Goal: Information Seeking & Learning: Learn about a topic

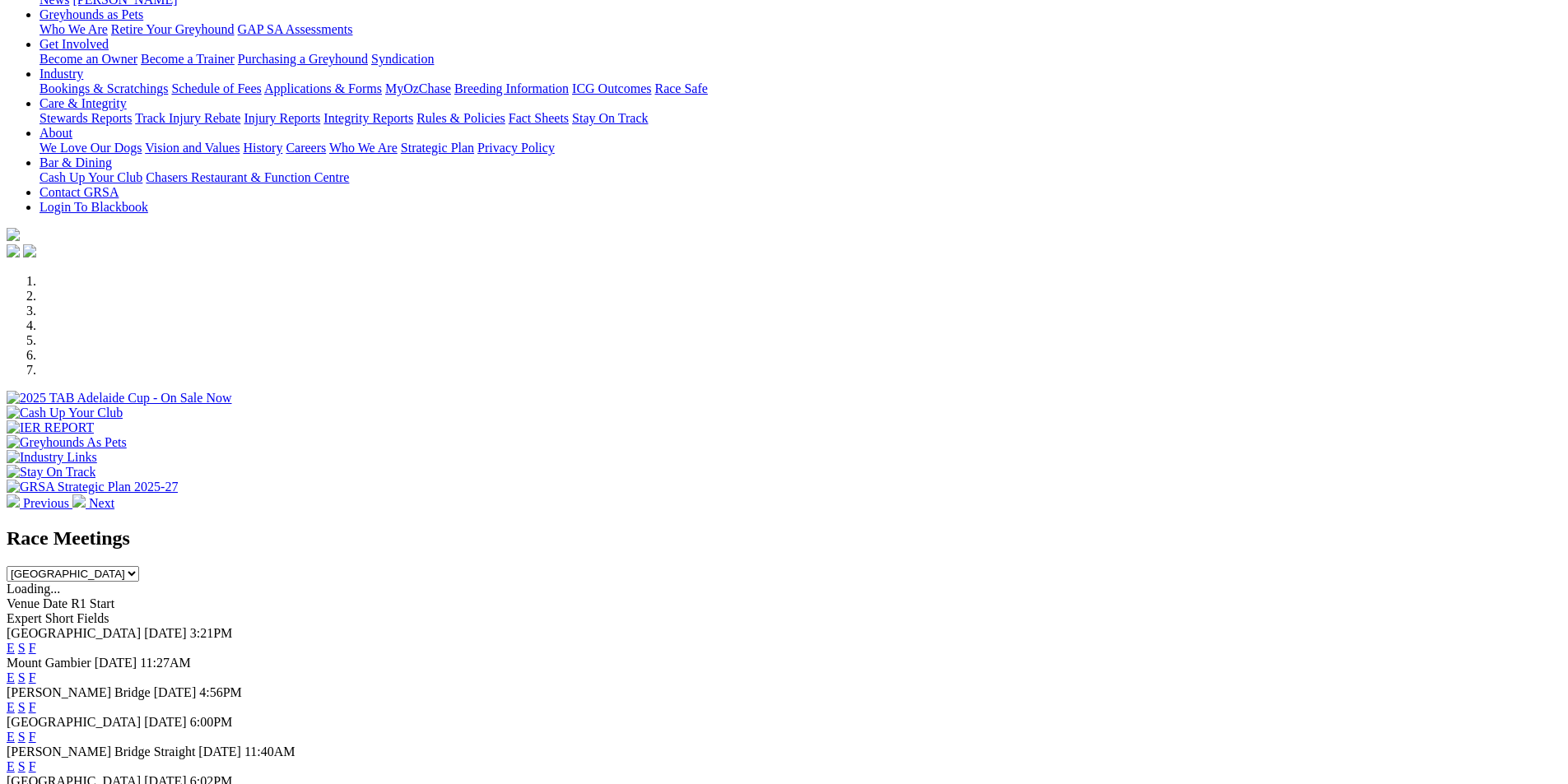
scroll to position [247, 0]
click at [139, 565] on select "South Australia New South Wales Northern Territory Queensland Tasmania Victoria…" at bounding box center [72, 573] width 133 height 16
select select "QLD"
click at [139, 565] on select "South Australia New South Wales Northern Territory Queensland Tasmania Victoria…" at bounding box center [72, 573] width 133 height 16
click at [37, 640] on link "F" at bounding box center [32, 647] width 7 height 14
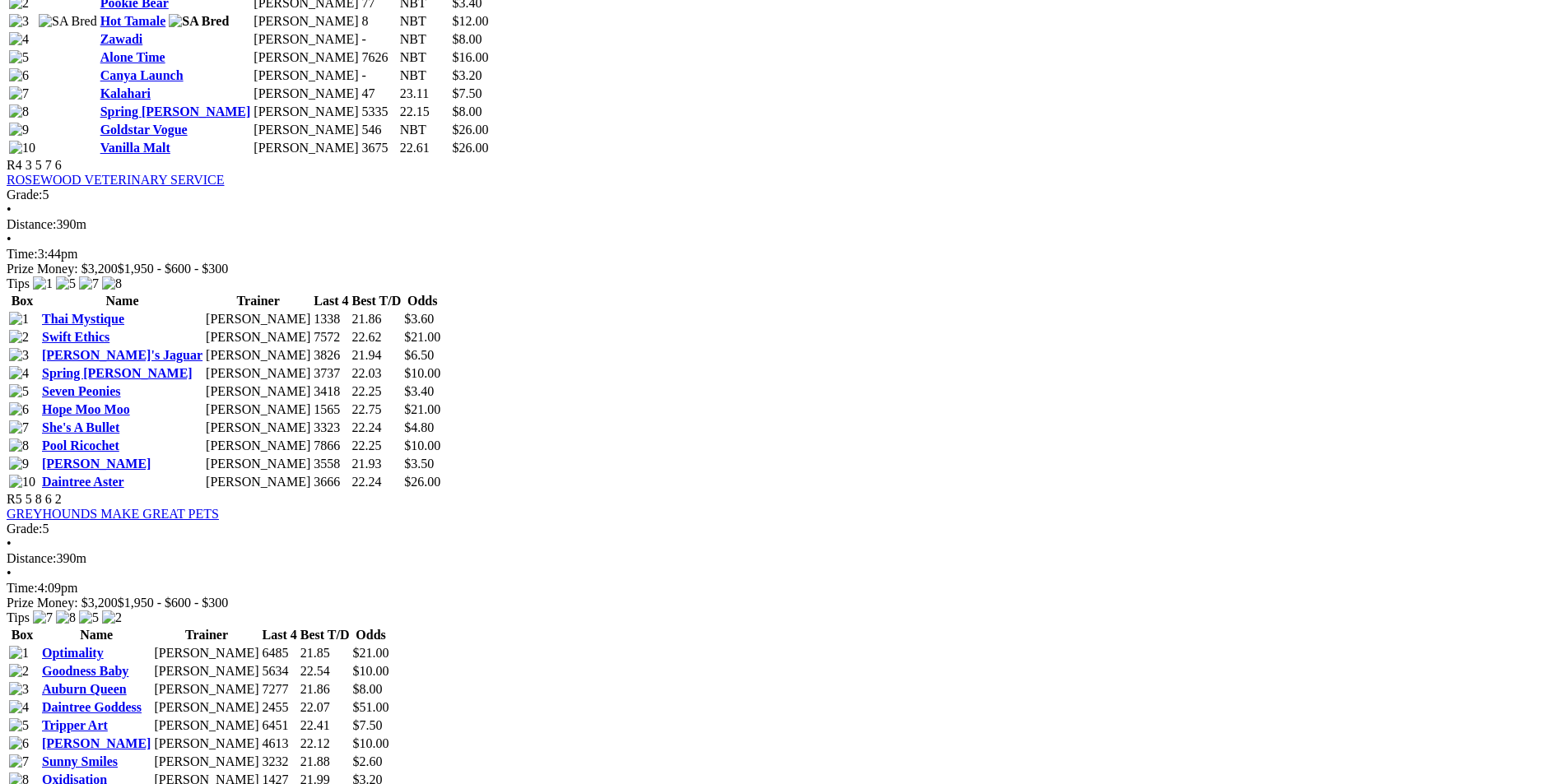
scroll to position [1727, 0]
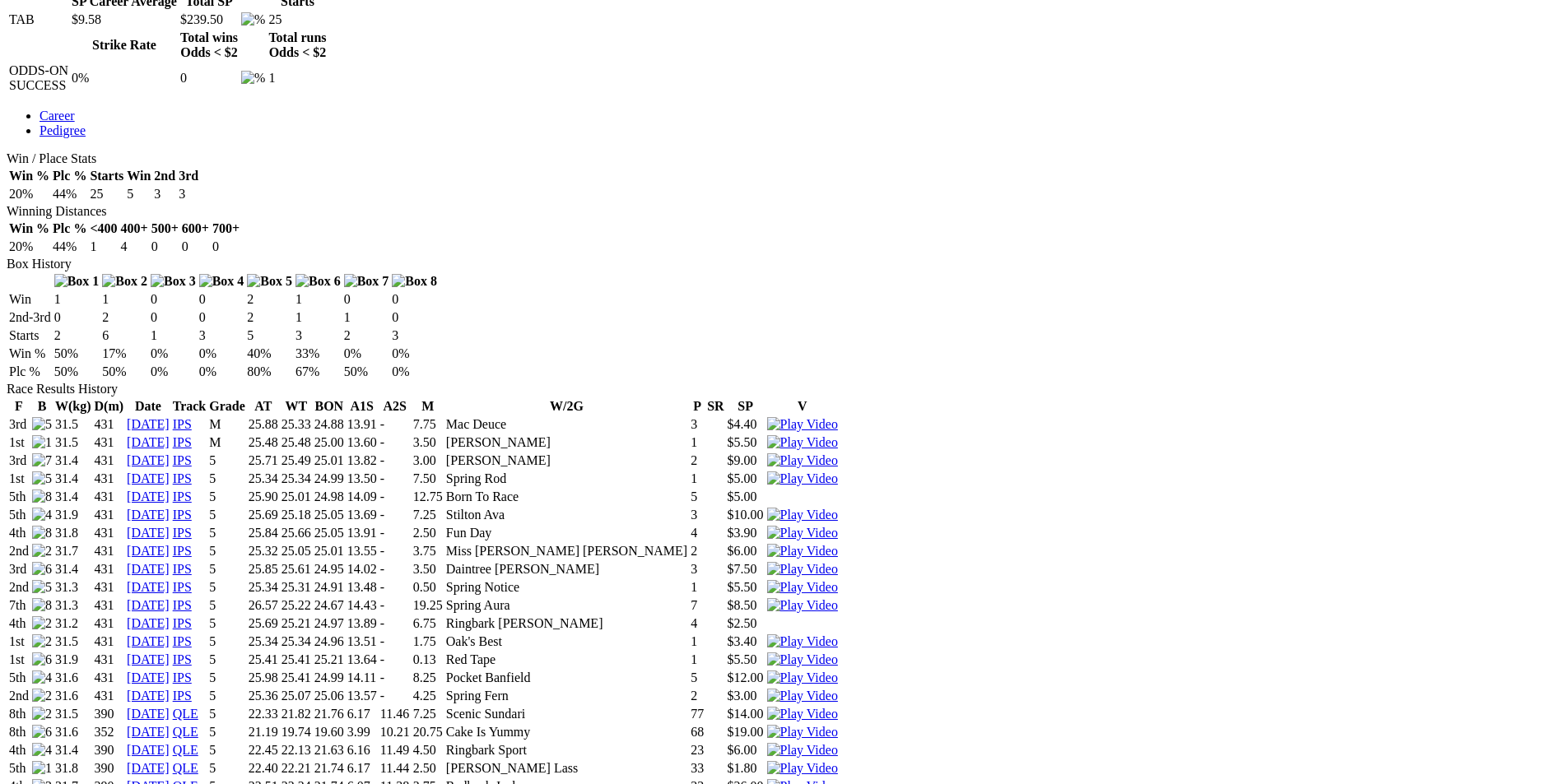
scroll to position [822, 0]
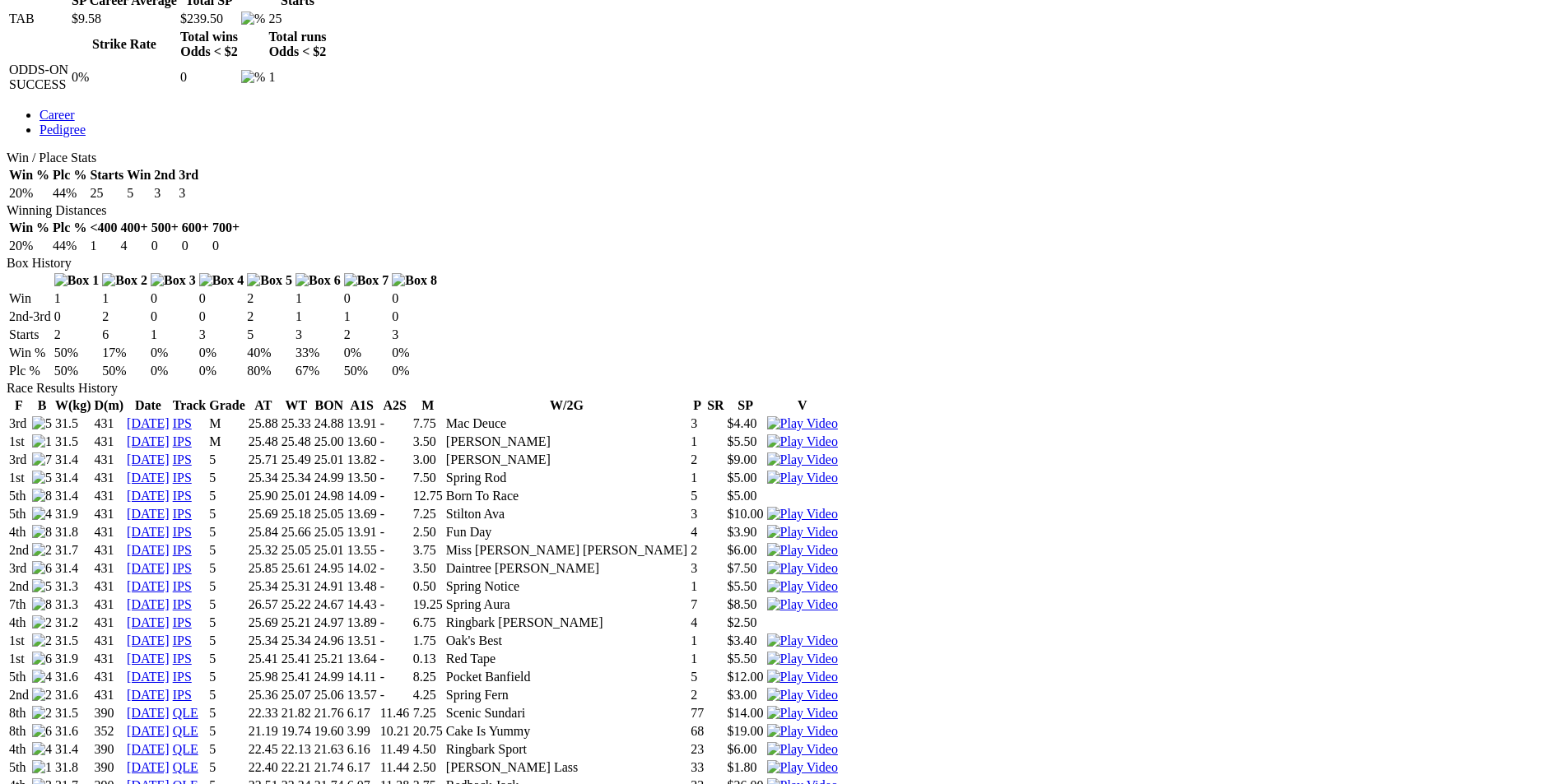
click at [838, 779] on img at bounding box center [802, 786] width 70 height 15
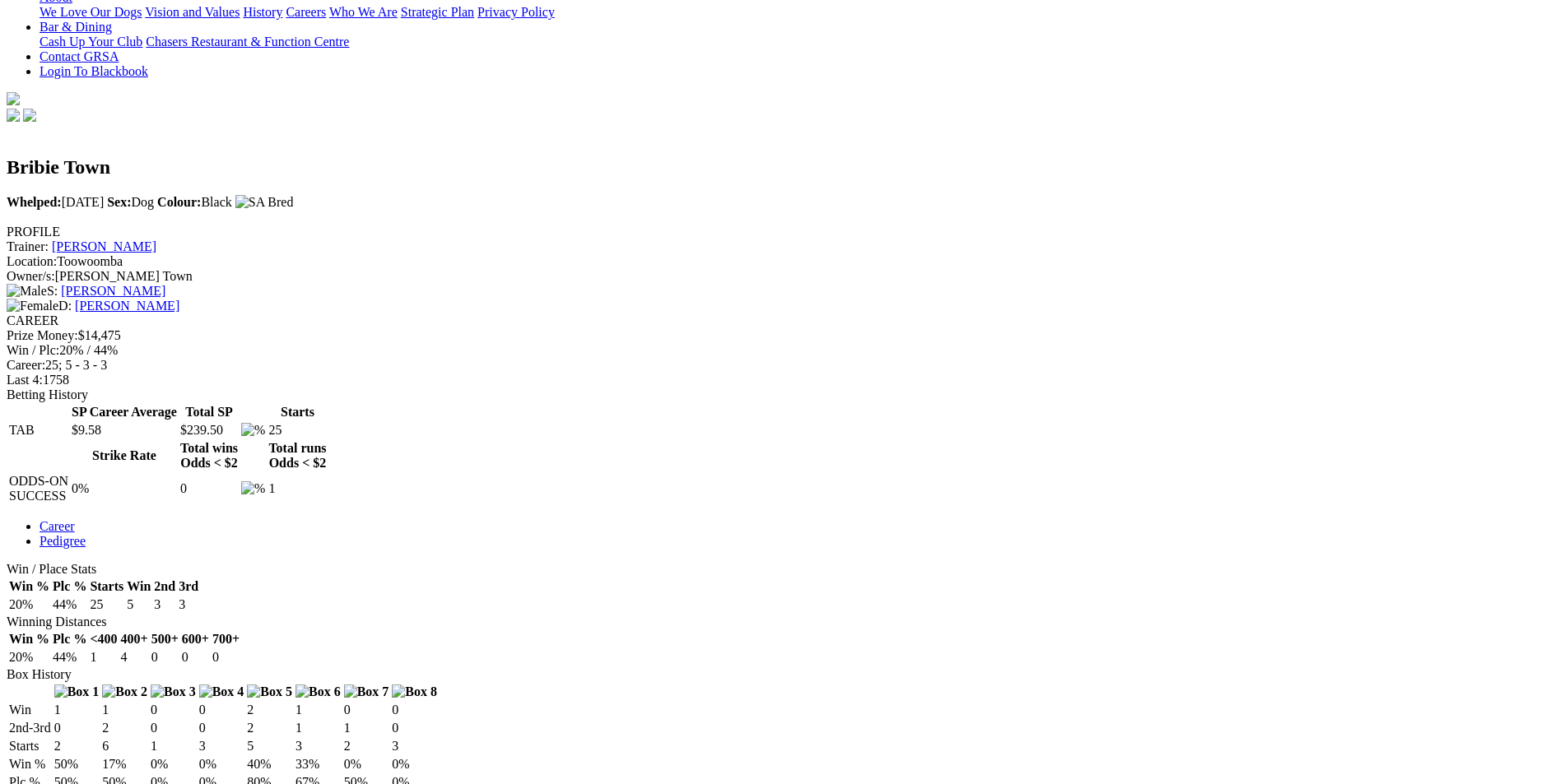
scroll to position [0, 0]
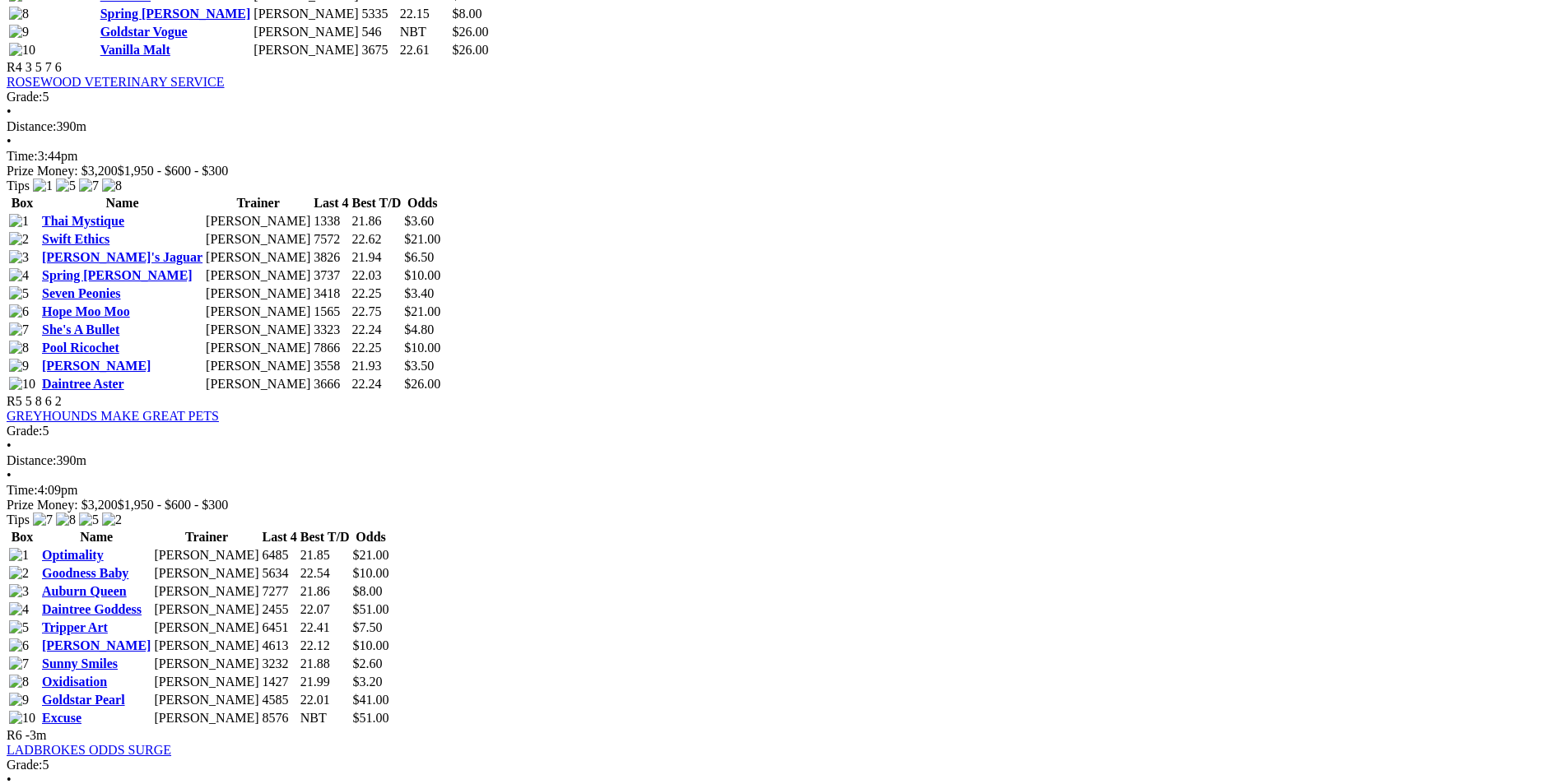
scroll to position [1892, 0]
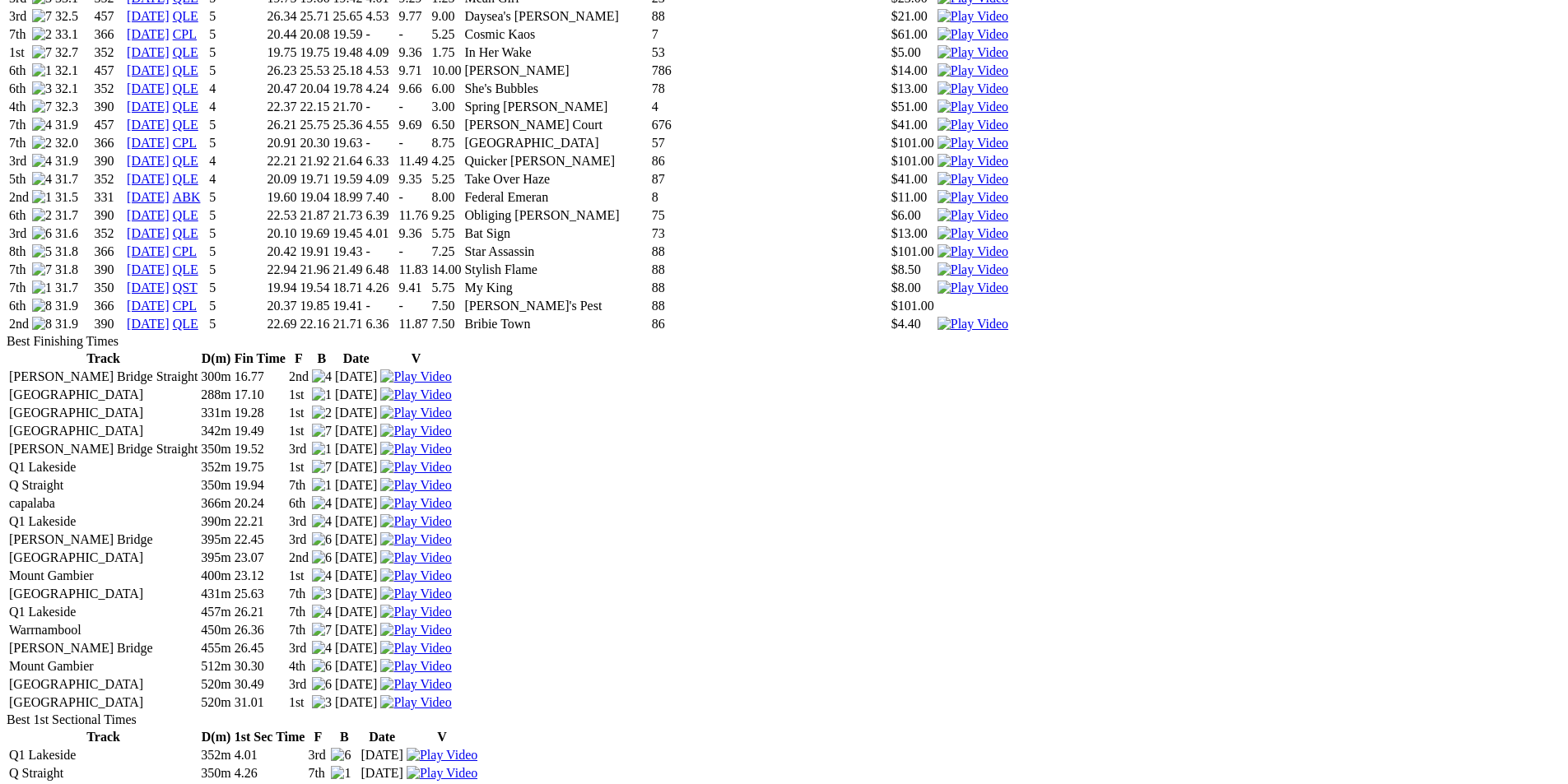
scroll to position [3044, 0]
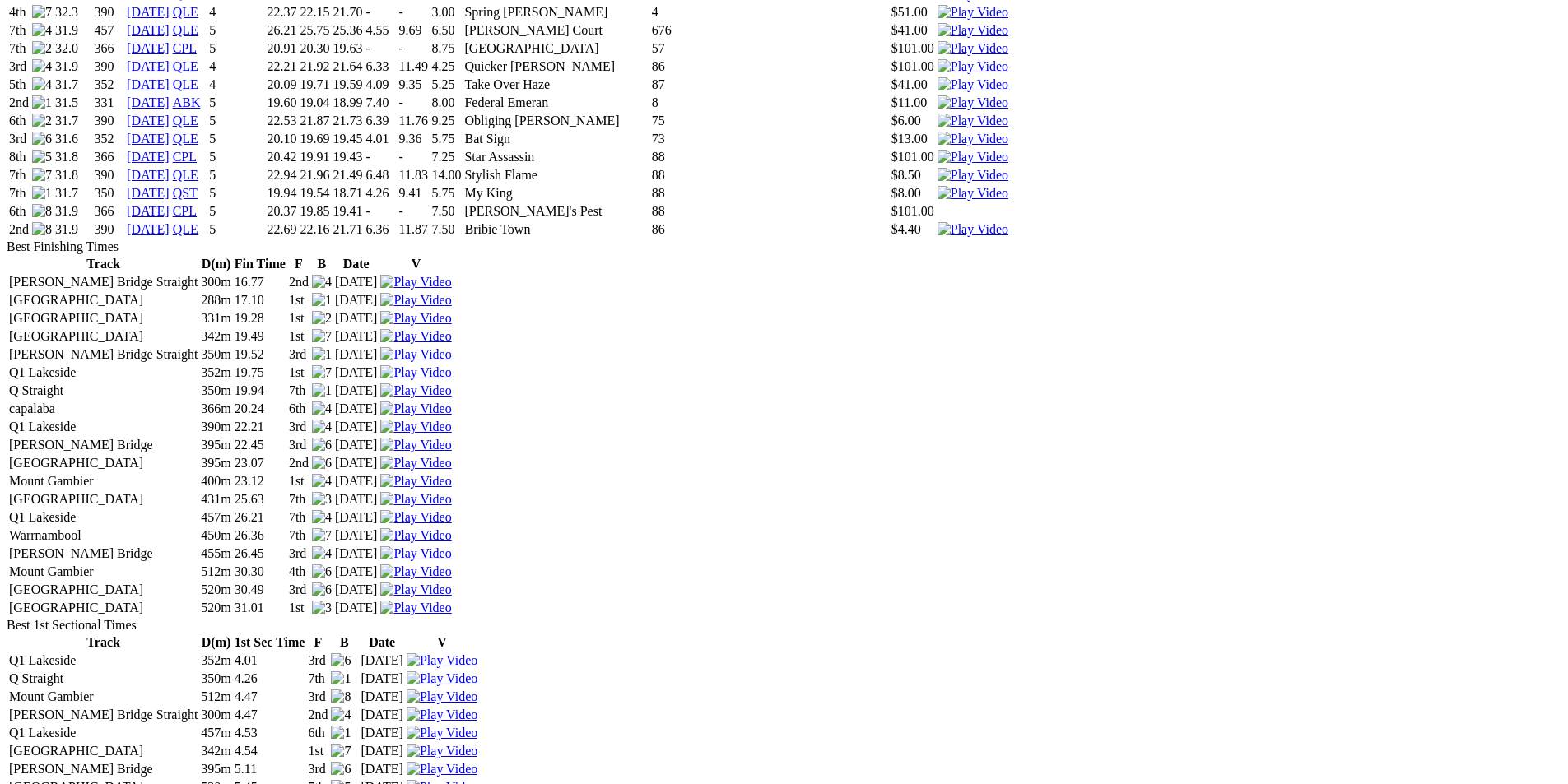
click at [1008, 237] on img at bounding box center [973, 229] width 70 height 15
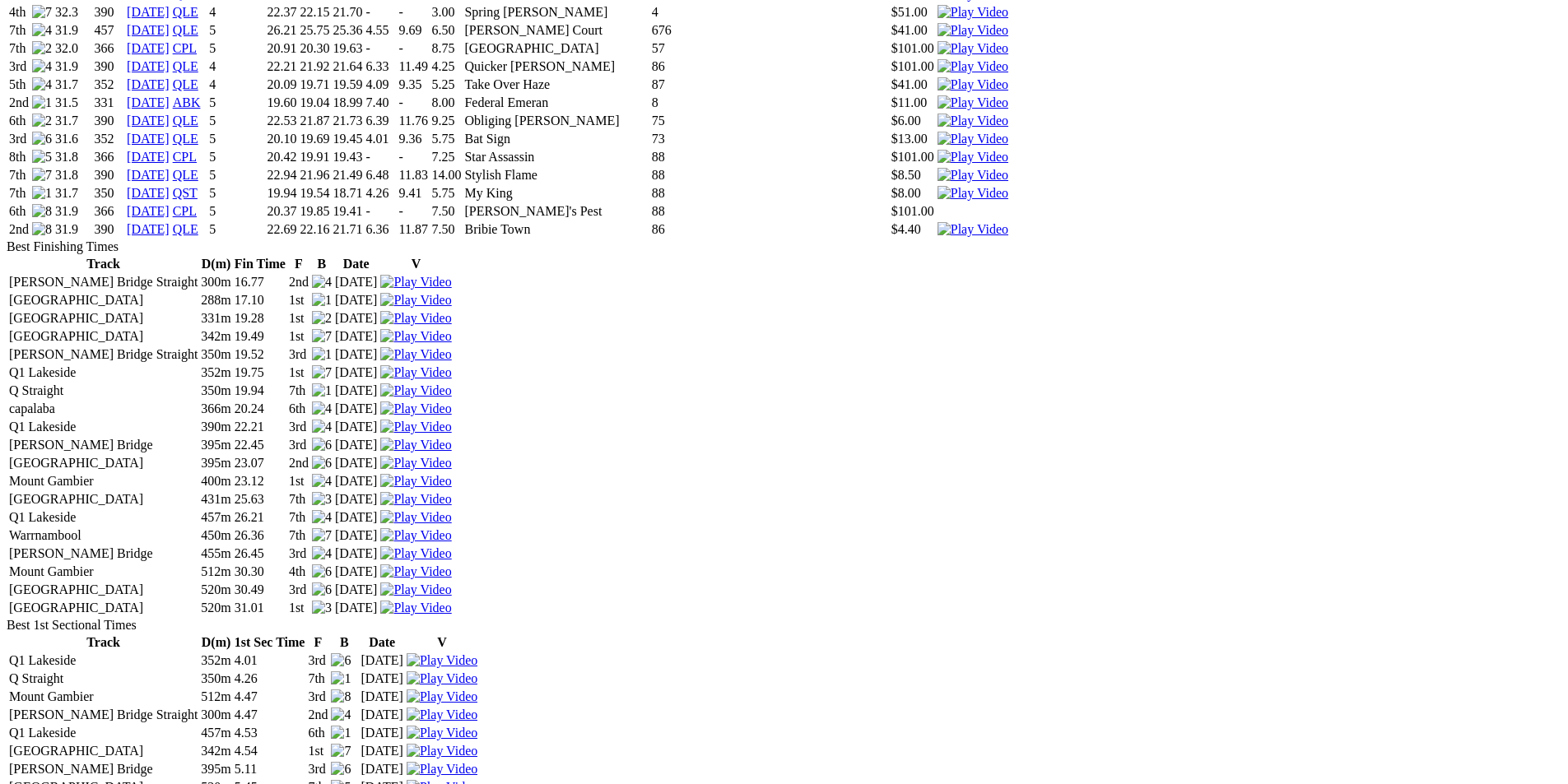
click at [1008, 200] on img at bounding box center [973, 193] width 70 height 15
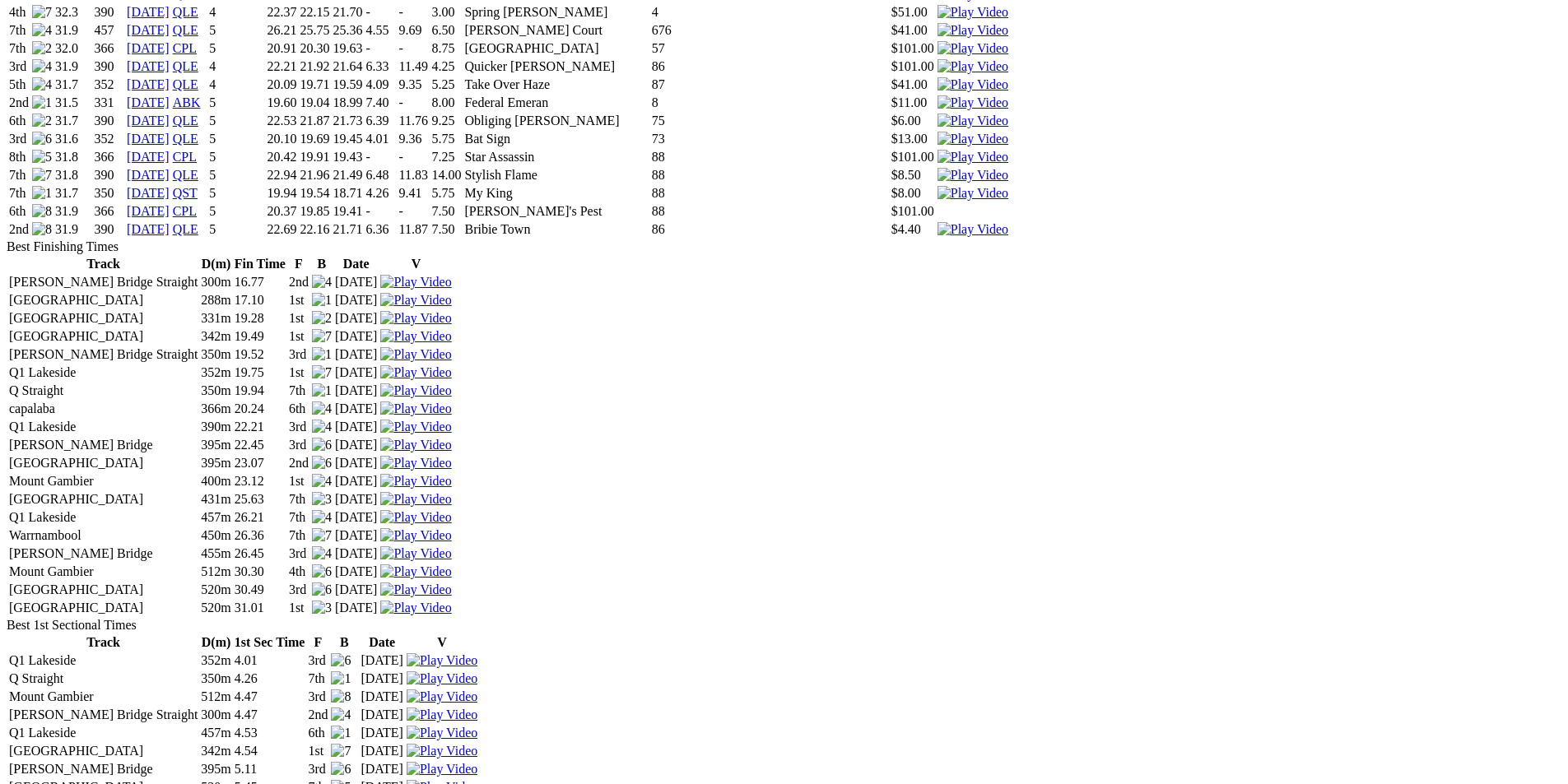
click at [1008, 183] on img at bounding box center [973, 175] width 70 height 15
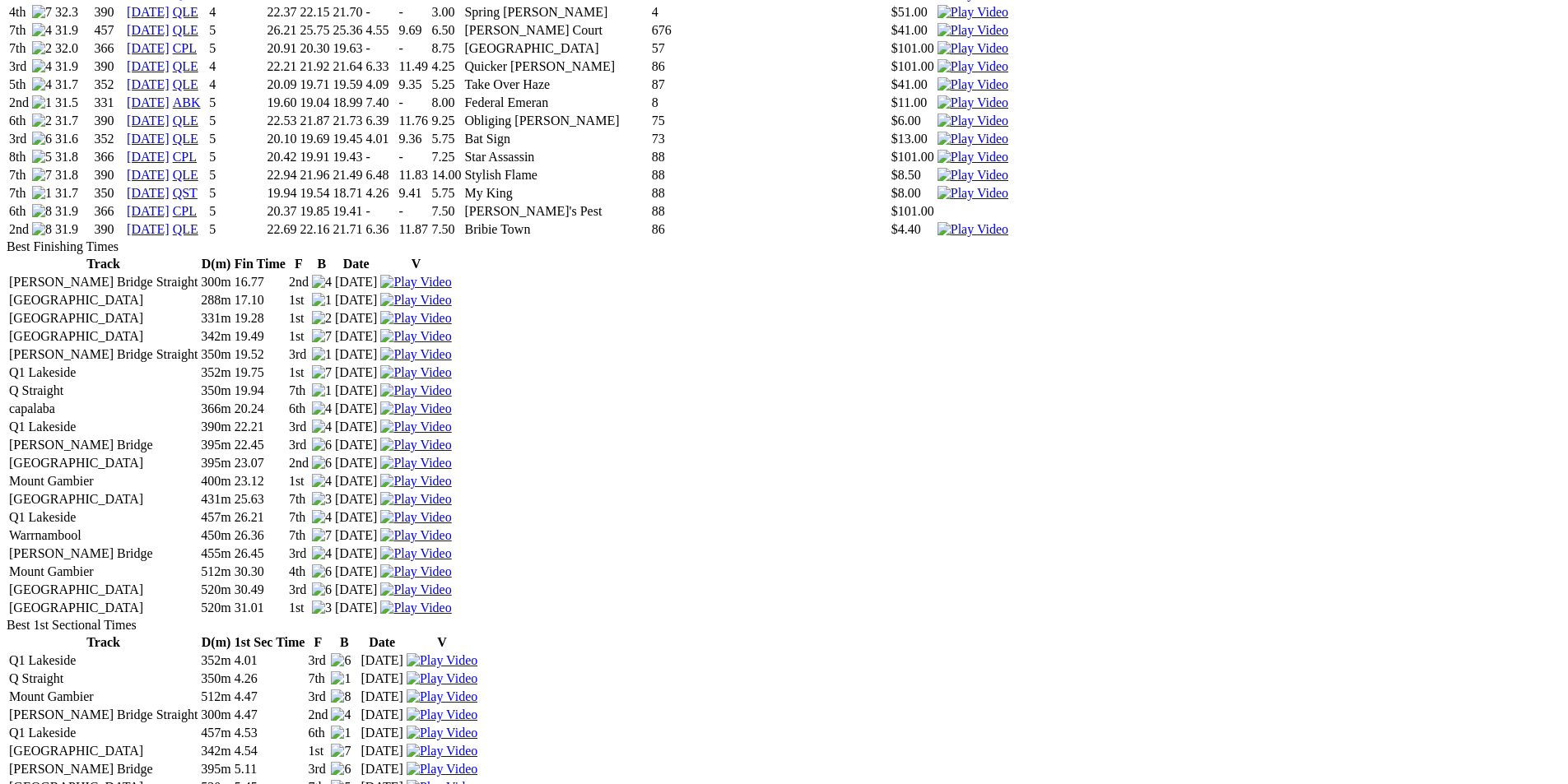
click at [1008, 146] on img at bounding box center [973, 139] width 70 height 15
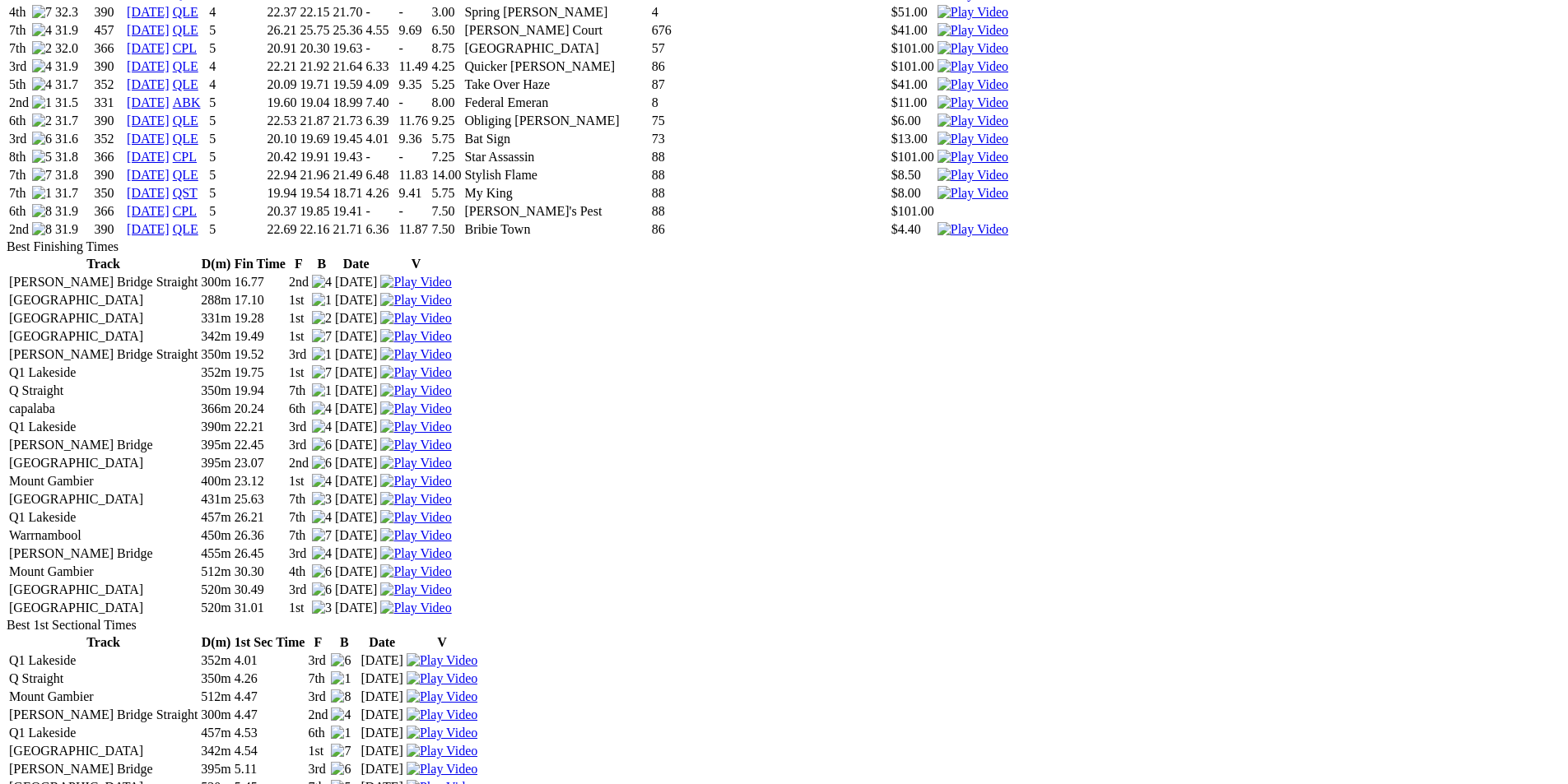
click at [1008, 128] on img at bounding box center [973, 120] width 70 height 15
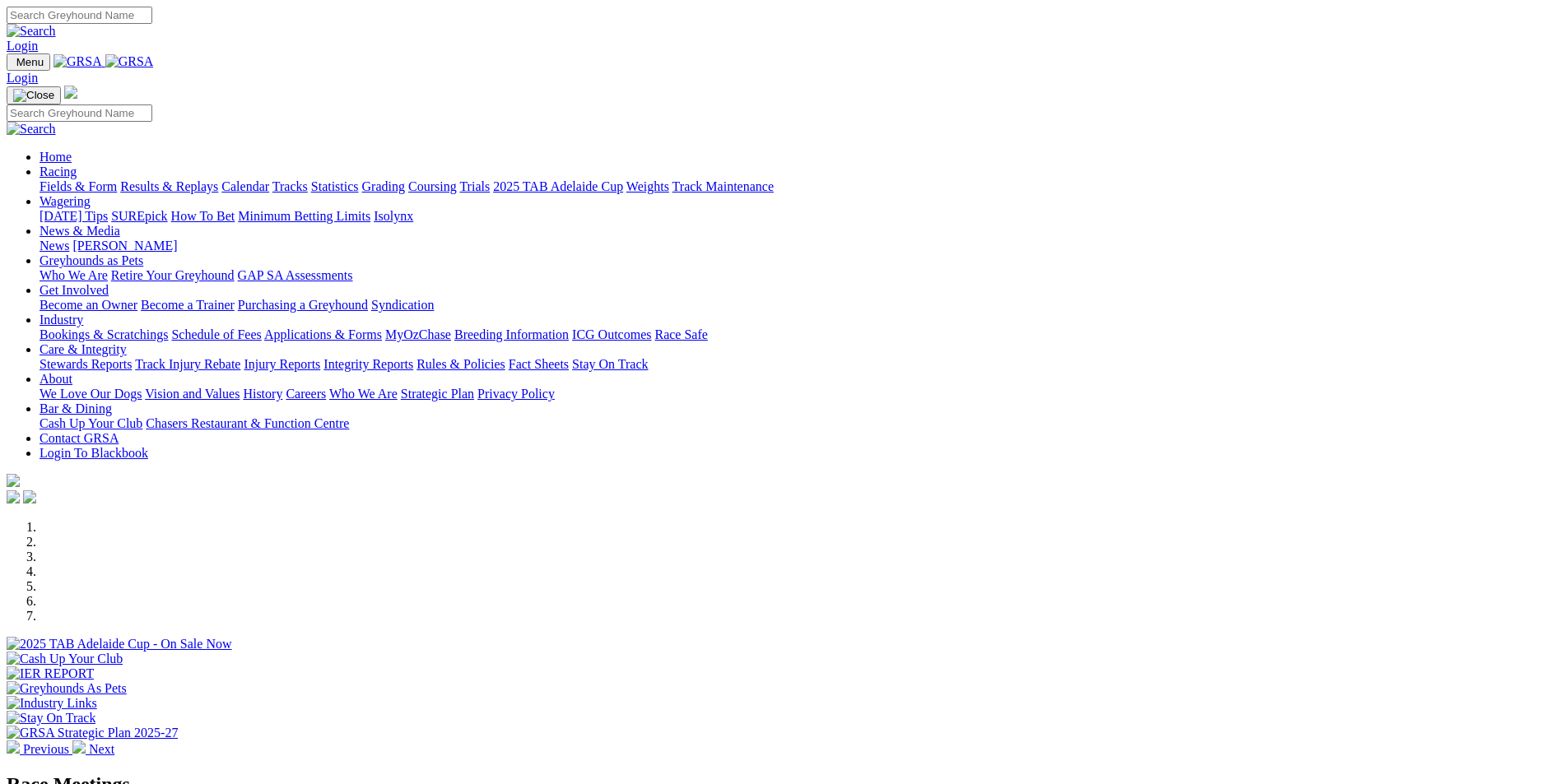
click at [77, 165] on link "Racing" at bounding box center [58, 172] width 37 height 14
click at [218, 179] on link "Results & Replays" at bounding box center [169, 186] width 98 height 14
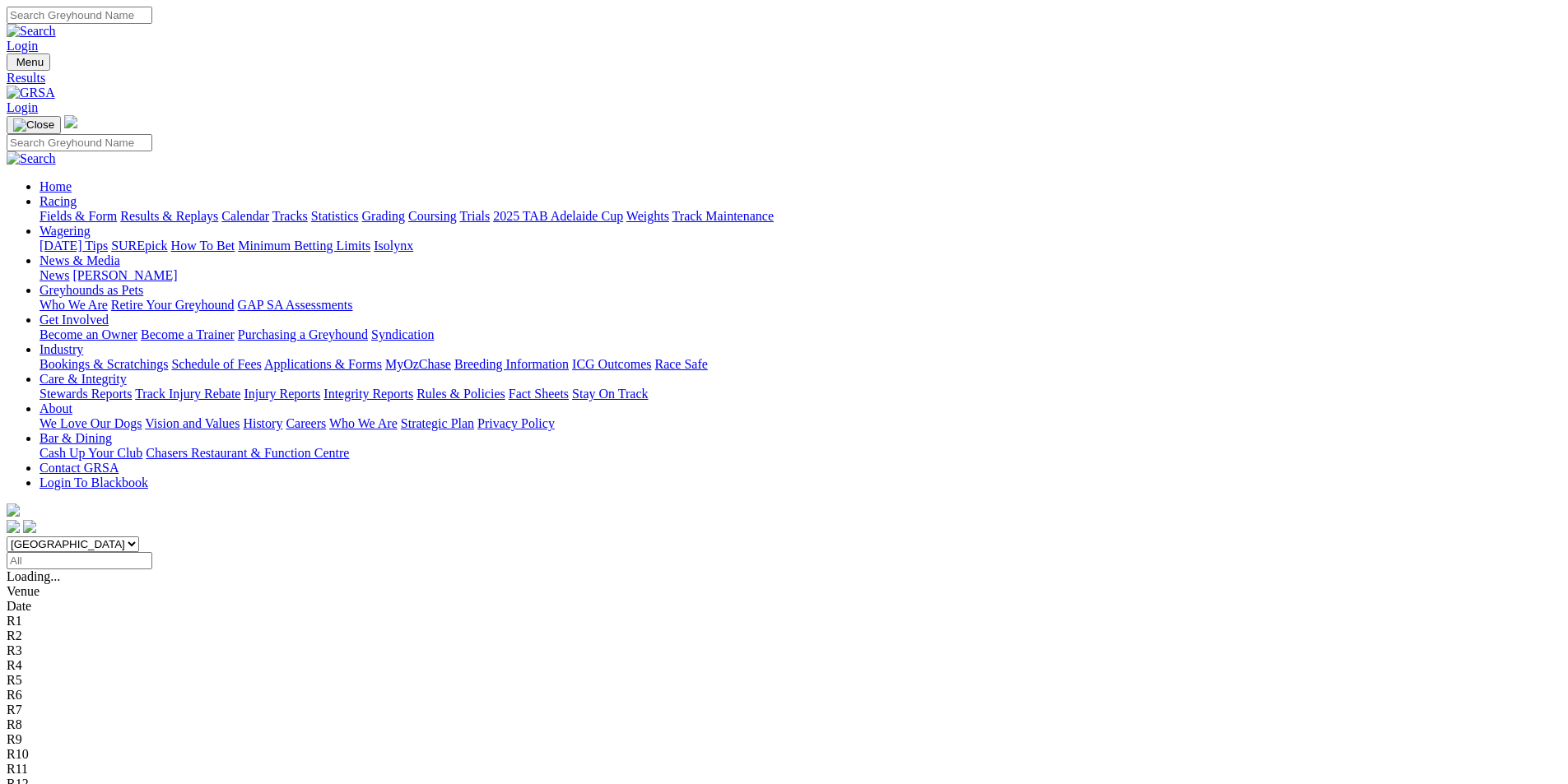
click at [139, 536] on select "South Australia New South Wales Northern Territory Queensland Tasmania Victoria…" at bounding box center [72, 544] width 133 height 16
select select "QLD"
click at [139, 536] on select "South Australia New South Wales Northern Territory Queensland Tasmania Victoria…" at bounding box center [72, 544] width 133 height 16
click at [117, 209] on link "Fields & Form" at bounding box center [78, 216] width 78 height 14
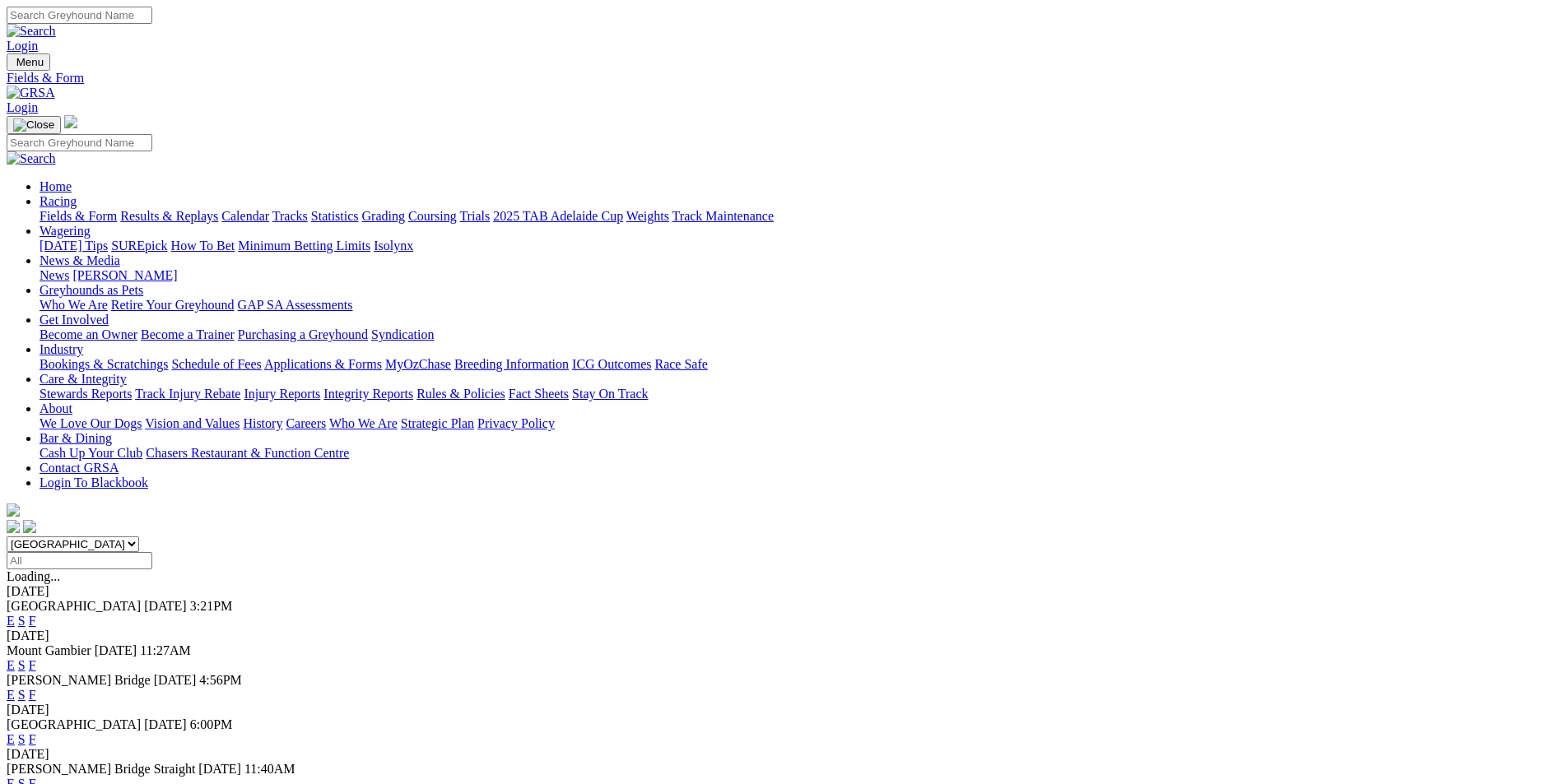
click at [139, 536] on select "[GEOGRAPHIC_DATA] [GEOGRAPHIC_DATA] [GEOGRAPHIC_DATA] [GEOGRAPHIC_DATA] [GEOGRA…" at bounding box center [72, 544] width 133 height 16
select select "QLD"
click at [139, 536] on select "[GEOGRAPHIC_DATA] [GEOGRAPHIC_DATA] [GEOGRAPHIC_DATA] [GEOGRAPHIC_DATA] [GEOGRA…" at bounding box center [72, 544] width 133 height 16
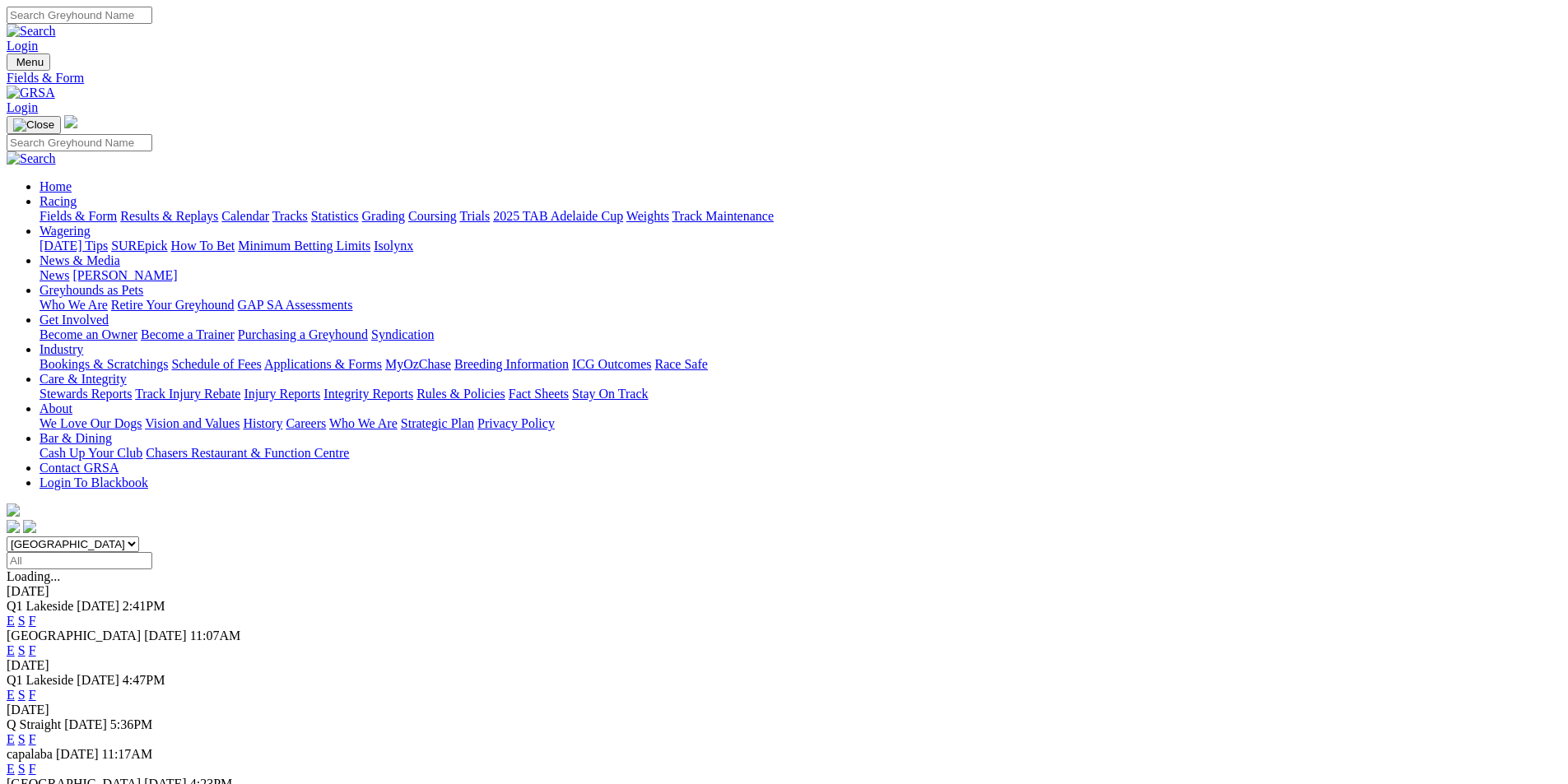
click at [15, 614] on link "E" at bounding box center [10, 621] width 8 height 14
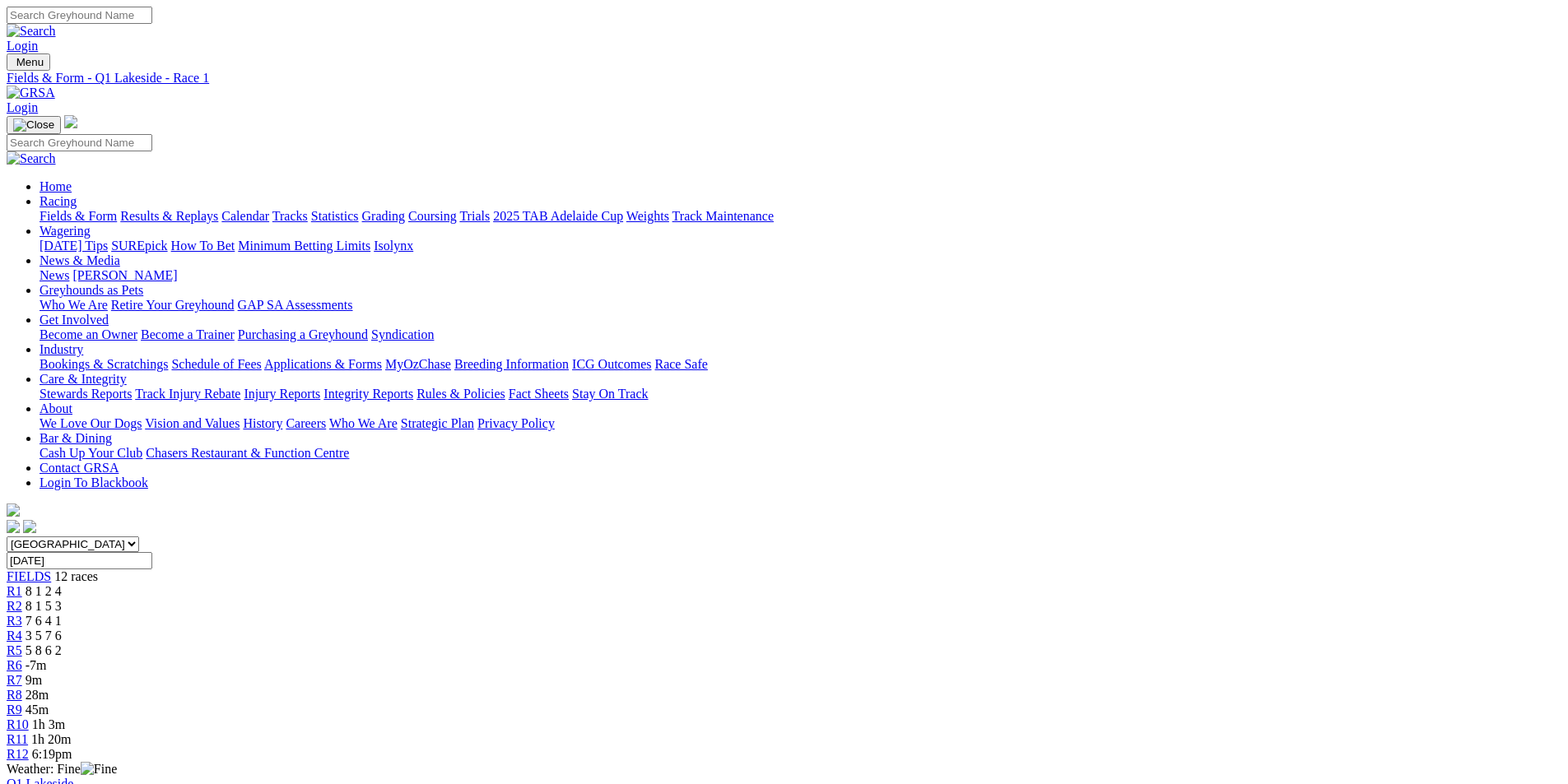
click at [960, 688] on div "R8 28m" at bounding box center [784, 695] width 1555 height 15
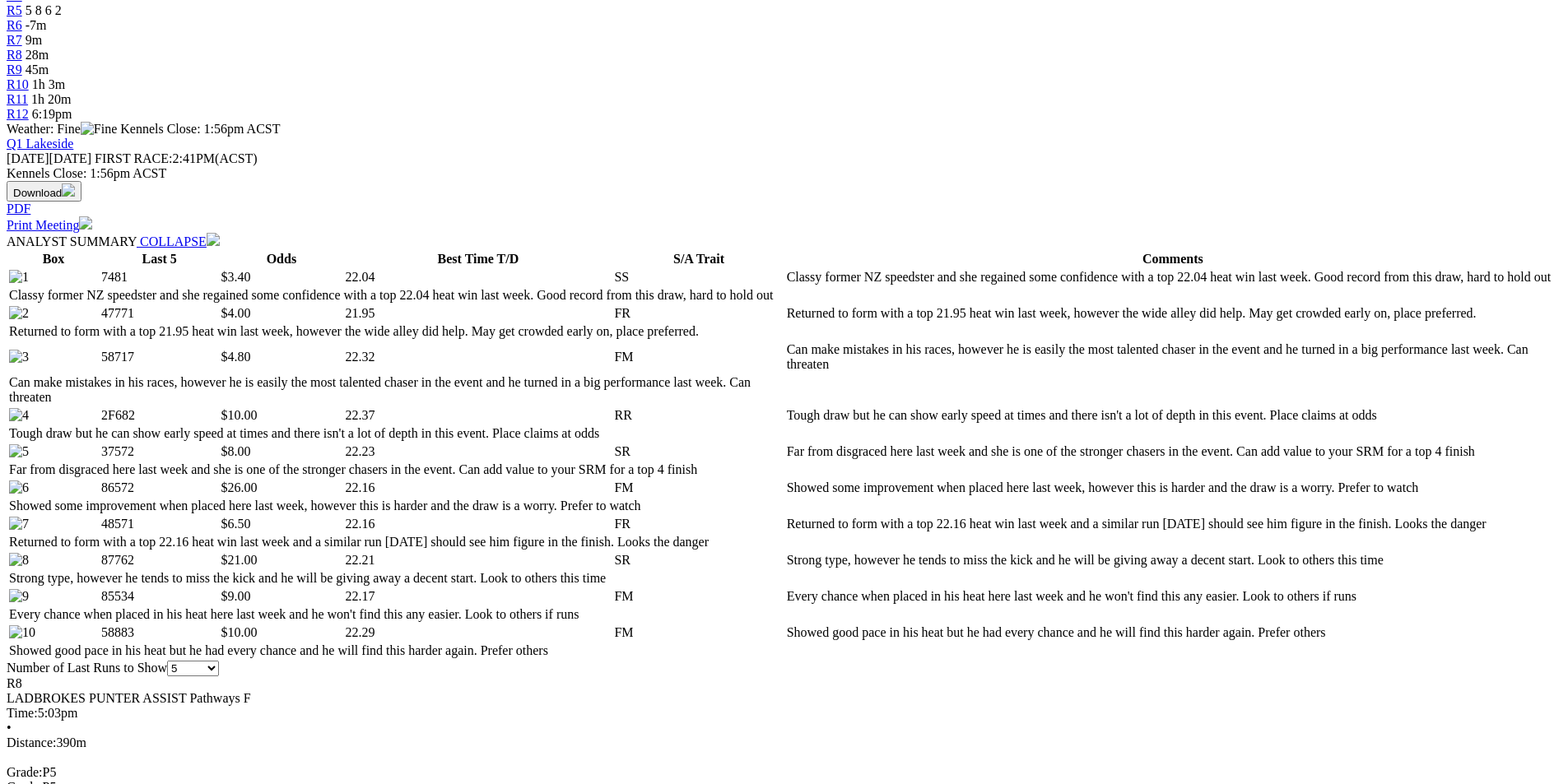
scroll to position [640, 0]
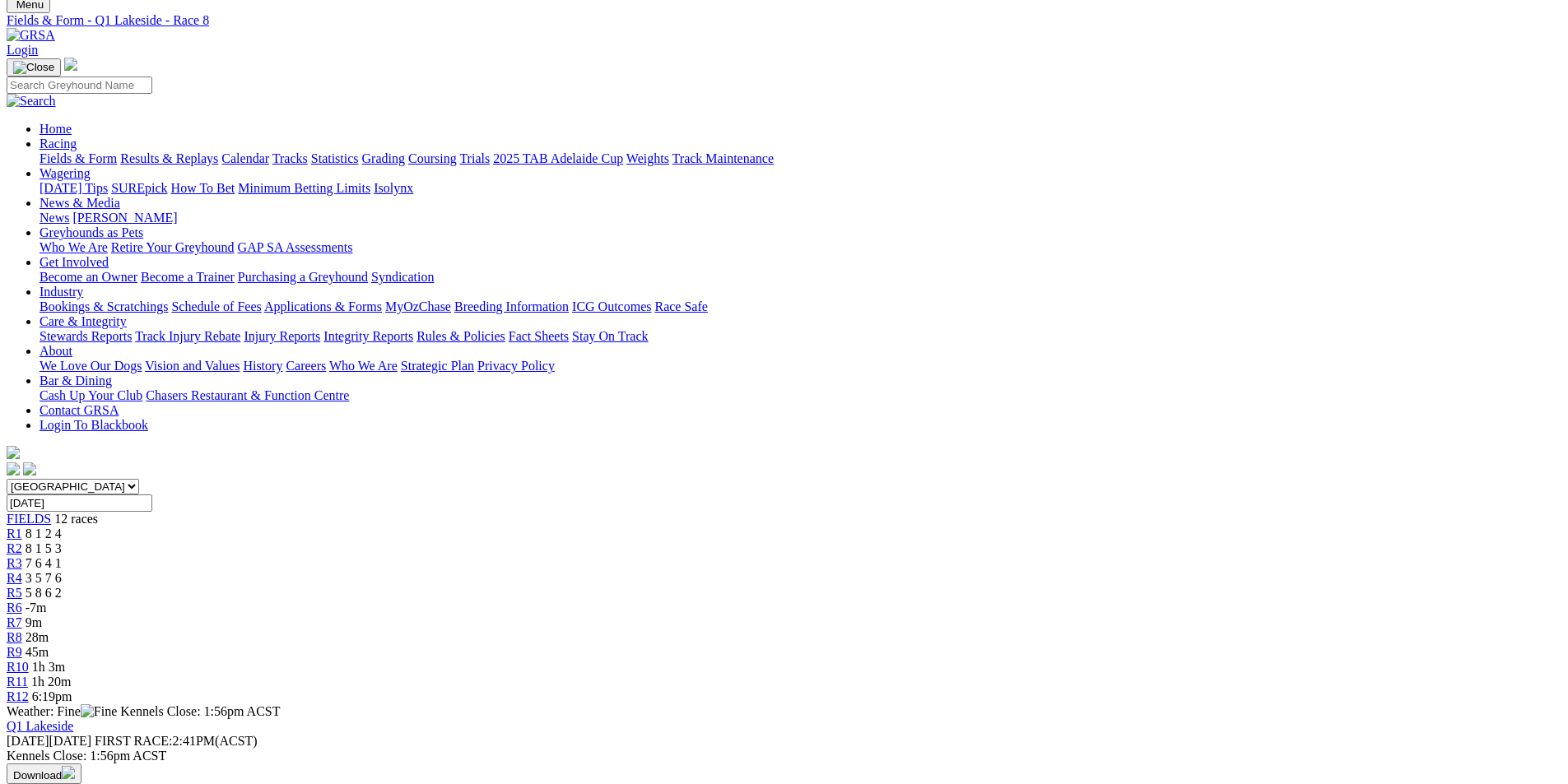
scroll to position [0, 0]
